Goal: Task Accomplishment & Management: Use online tool/utility

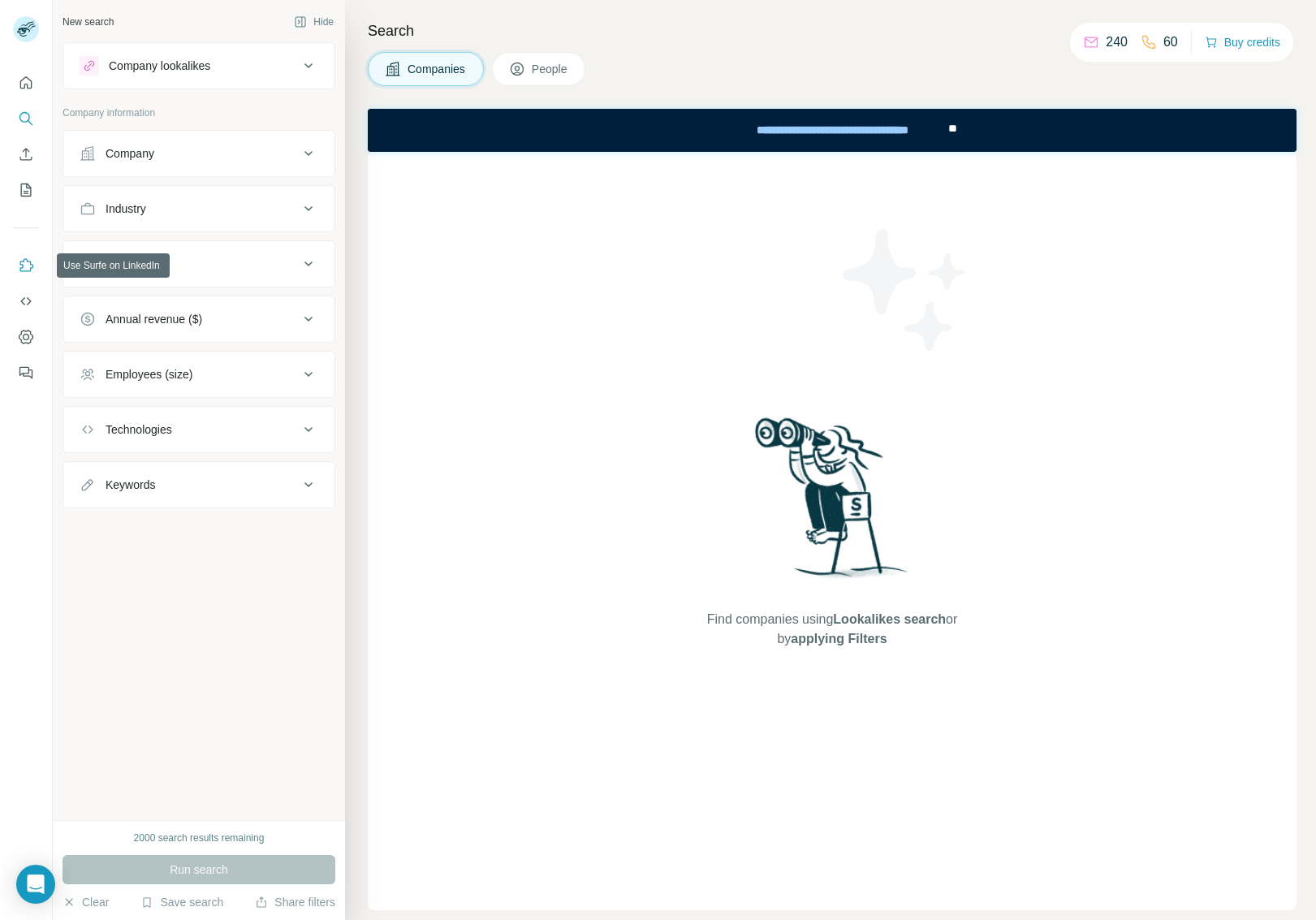
click at [22, 265] on icon "Use Surfe on LinkedIn" at bounding box center [27, 265] width 14 height 13
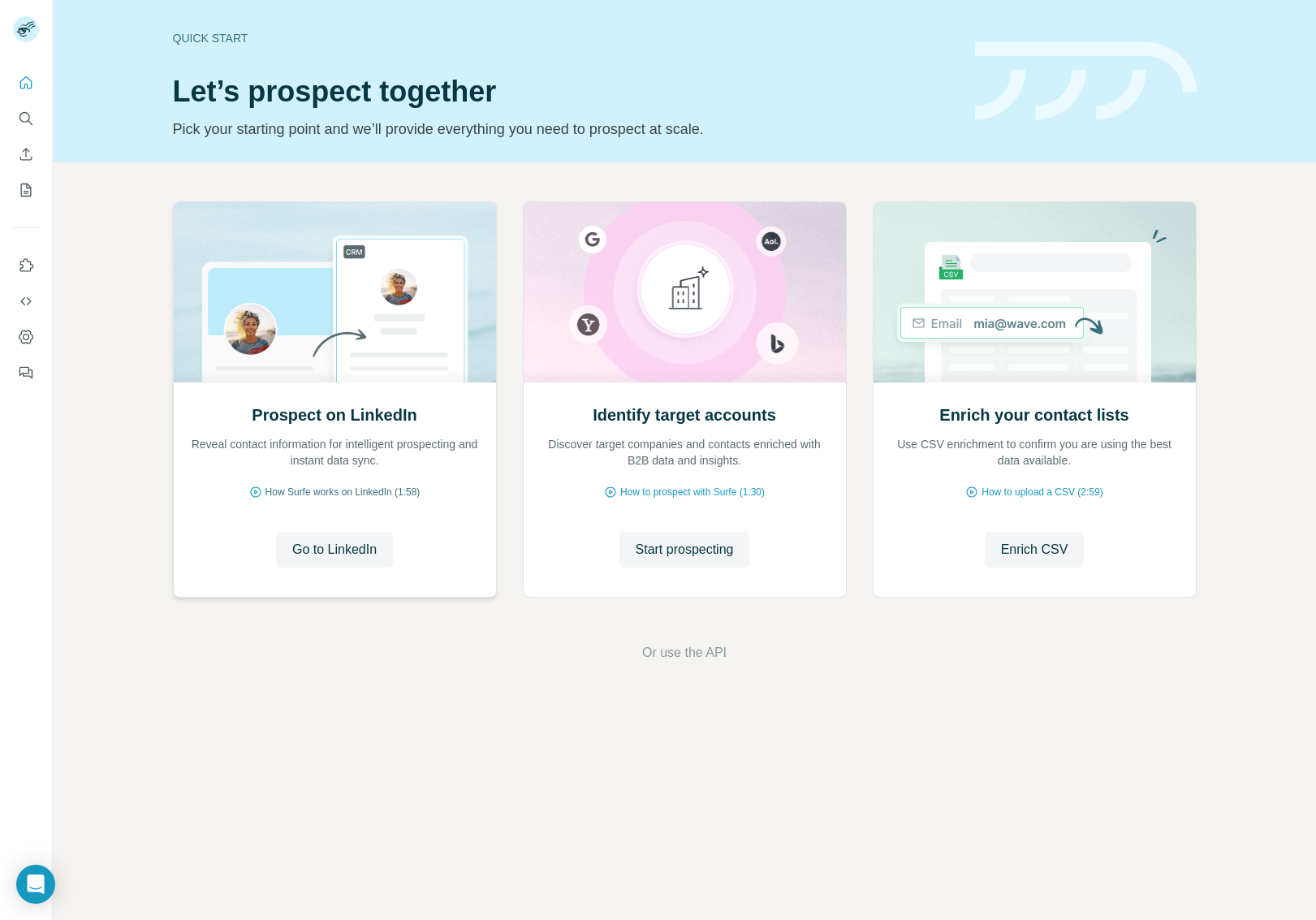
click at [396, 491] on span "How Surfe works on LinkedIn (1:58)" at bounding box center [343, 492] width 155 height 15
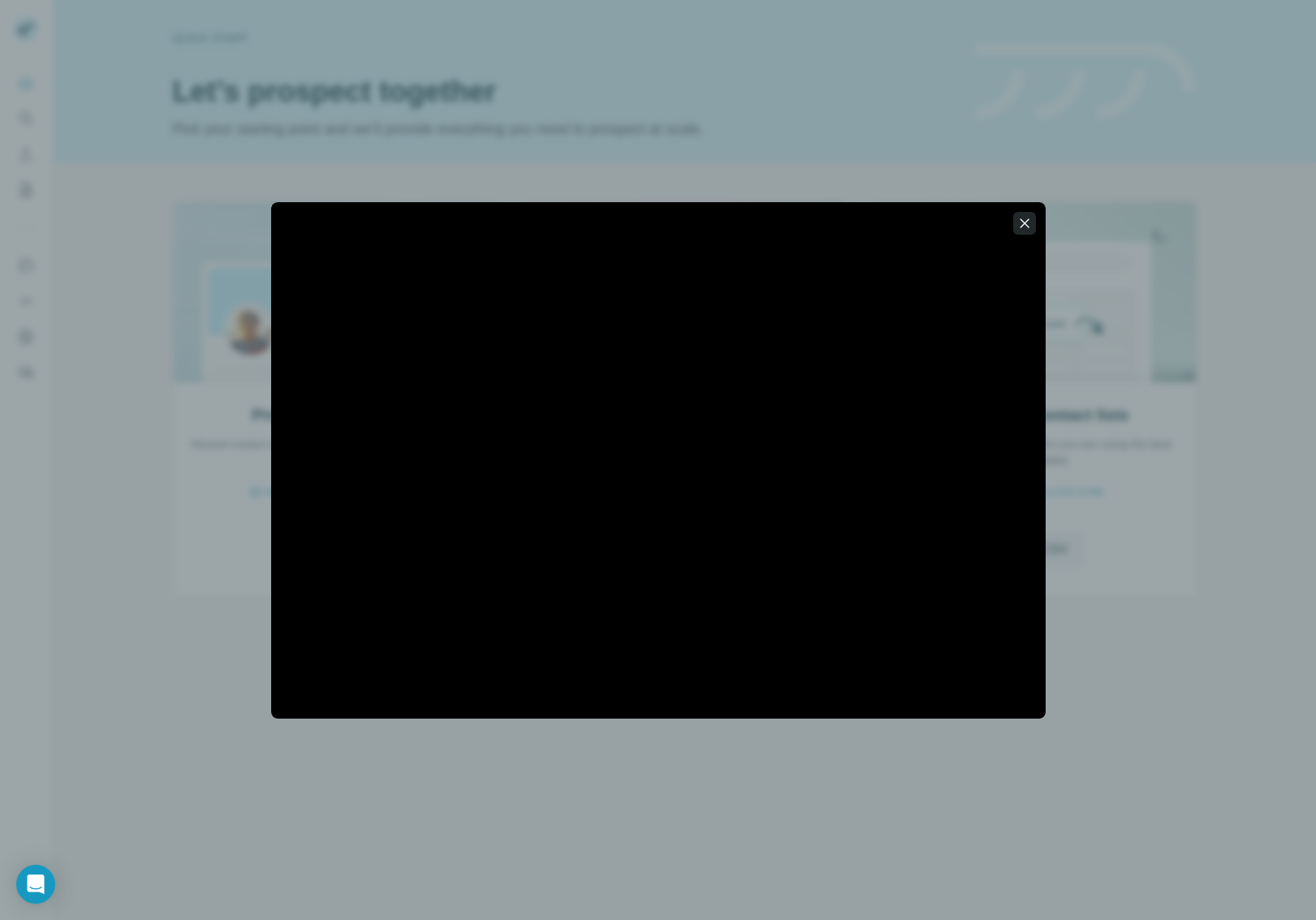
click at [1024, 220] on icon "button" at bounding box center [1024, 223] width 16 height 16
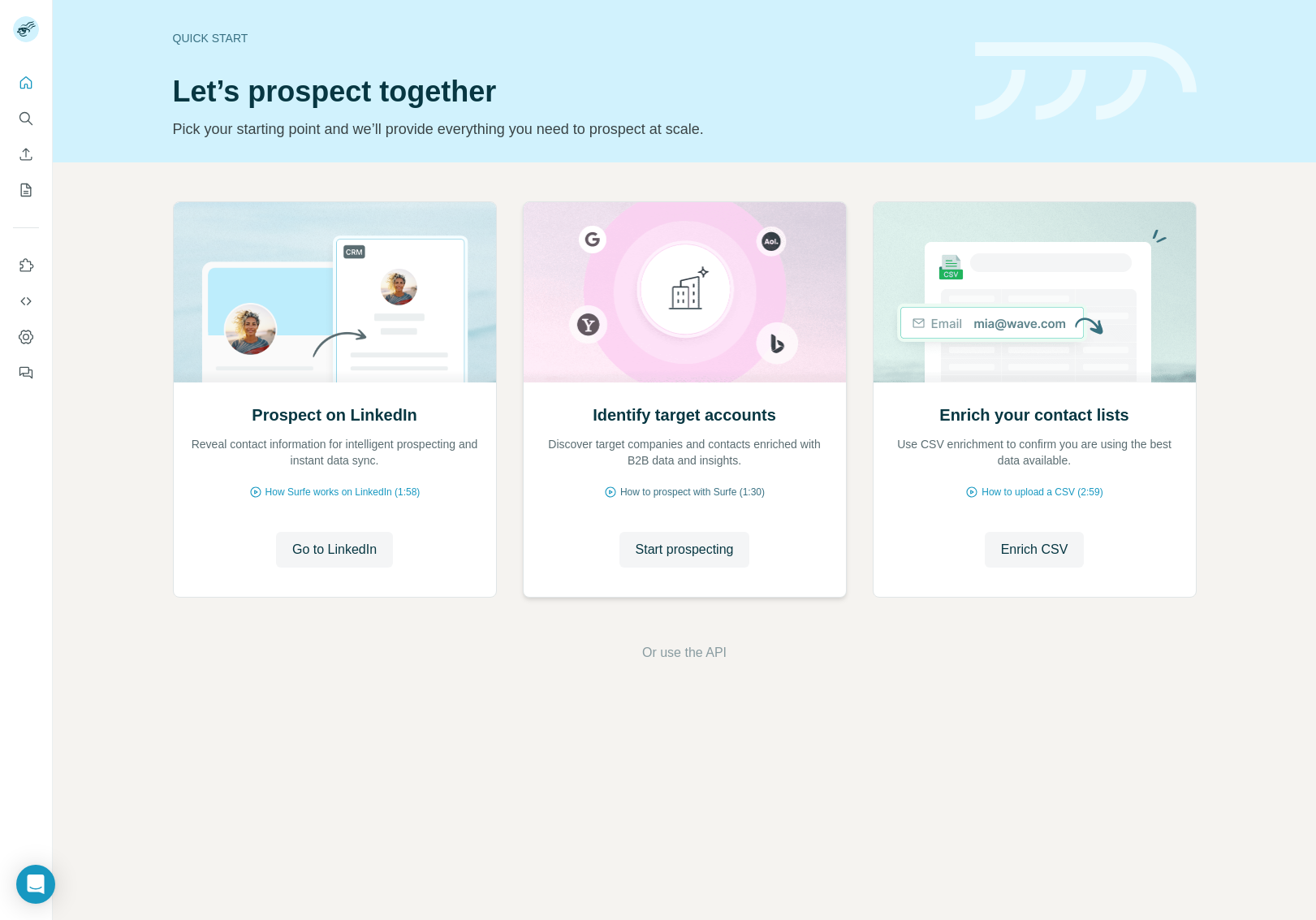
click at [706, 493] on span "How to prospect with Surfe (1:30)" at bounding box center [692, 492] width 144 height 15
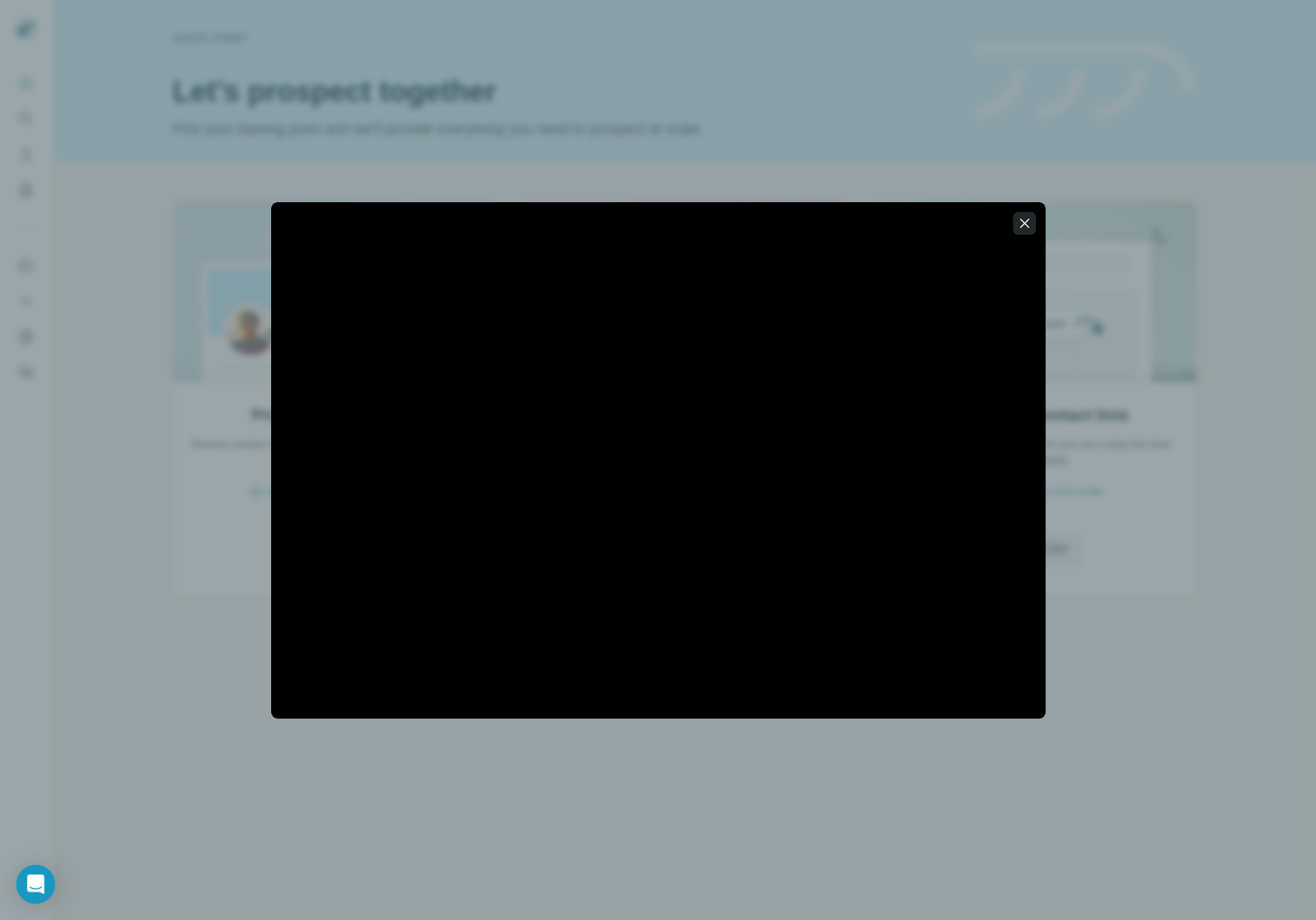
click at [1020, 223] on icon "button" at bounding box center [1024, 223] width 16 height 16
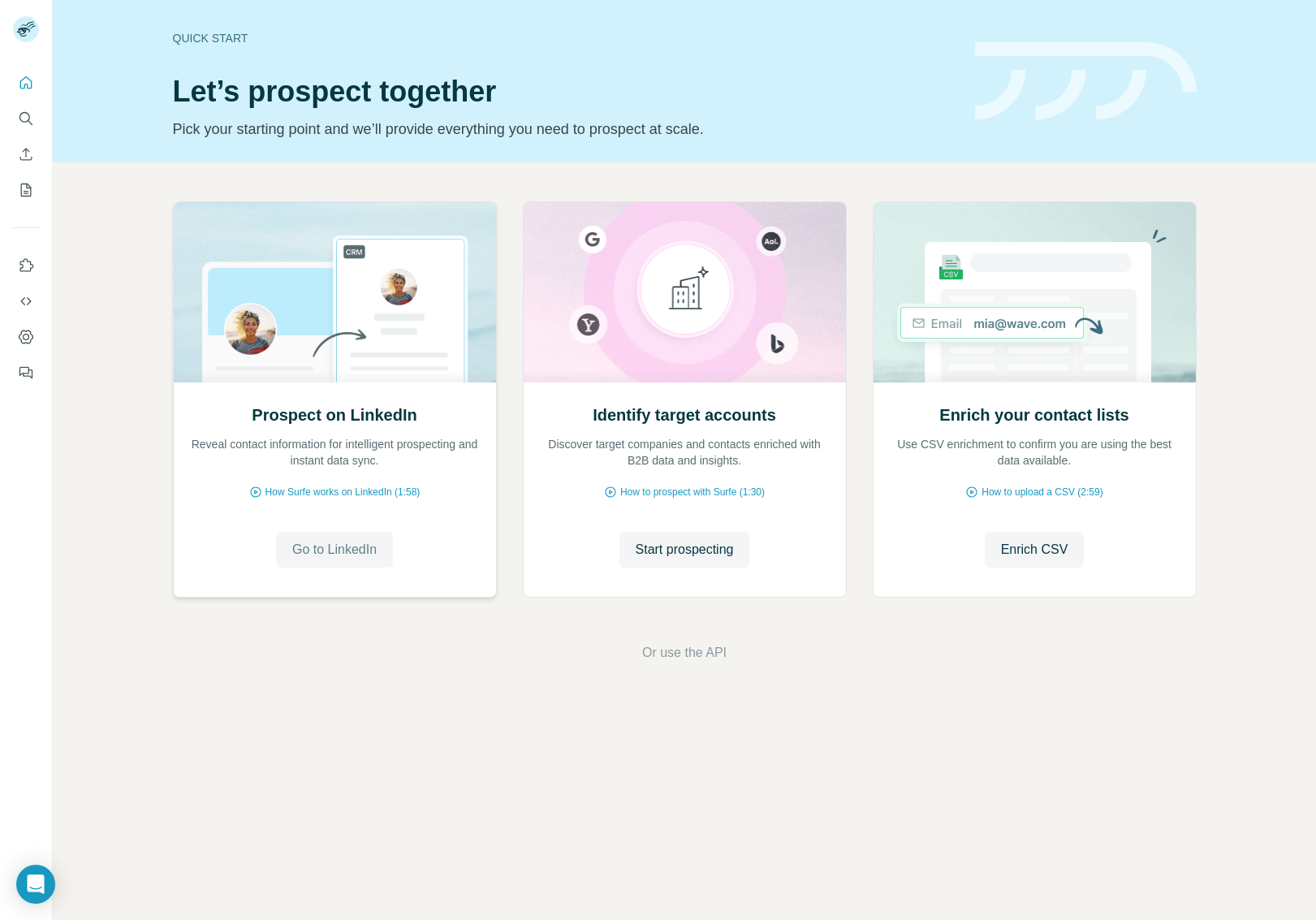
click at [327, 563] on button "Go to LinkedIn" at bounding box center [335, 550] width 117 height 36
